Goal: Task Accomplishment & Management: Manage account settings

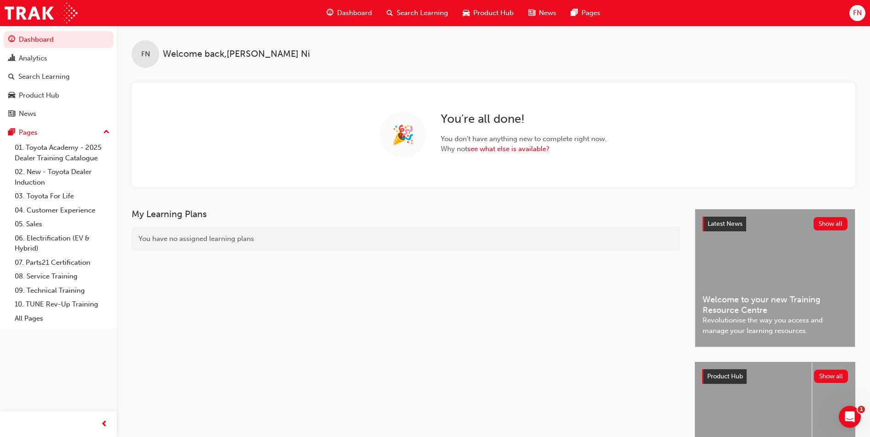
click at [856, 12] on span "FN" at bounding box center [857, 13] width 9 height 11
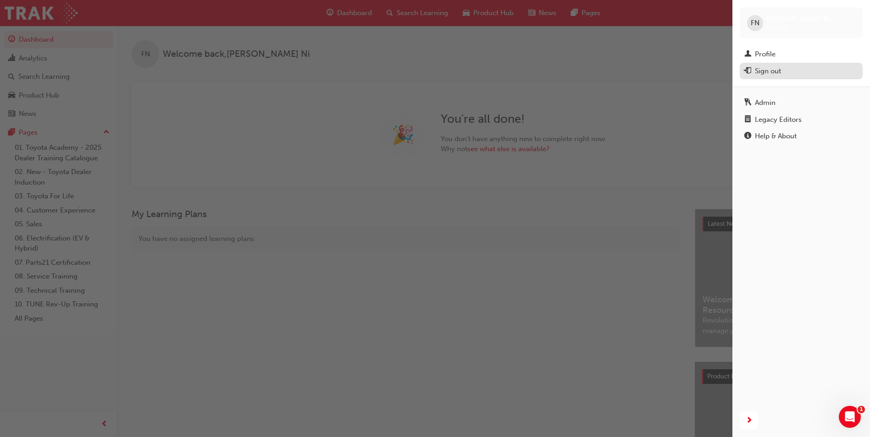
click at [768, 69] on div "Sign out" at bounding box center [768, 71] width 26 height 11
